Goal: Find specific page/section: Find specific page/section

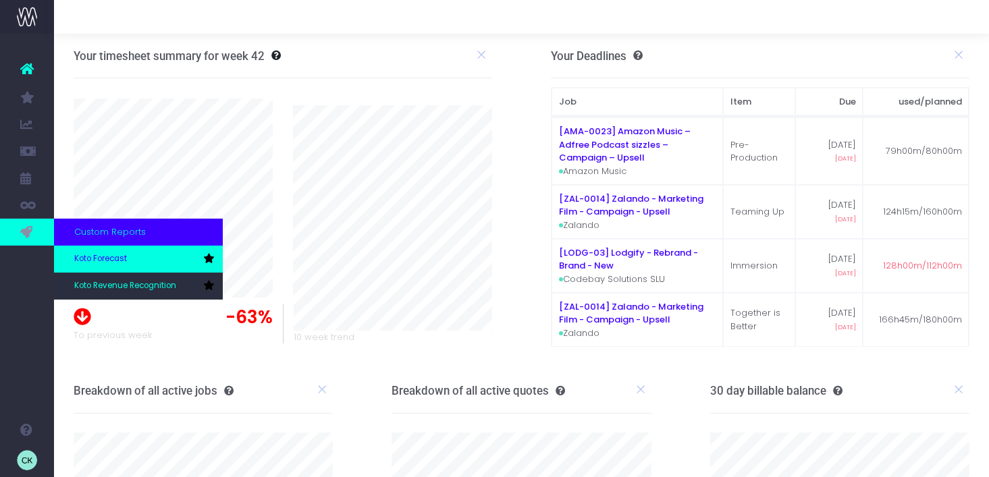
click at [107, 267] on link "Koto Forecast" at bounding box center [138, 259] width 169 height 27
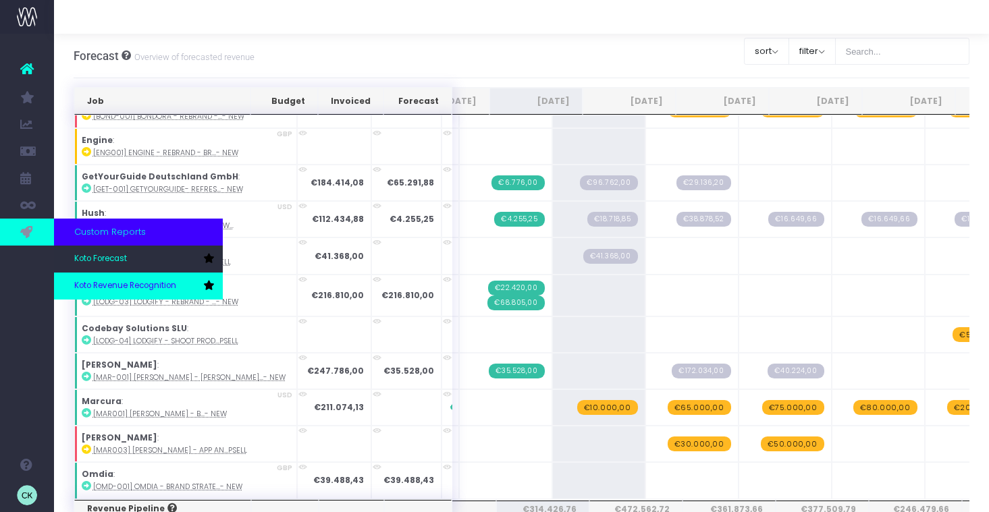
click at [96, 280] on span "Koto Revenue Recognition" at bounding box center [125, 286] width 102 height 12
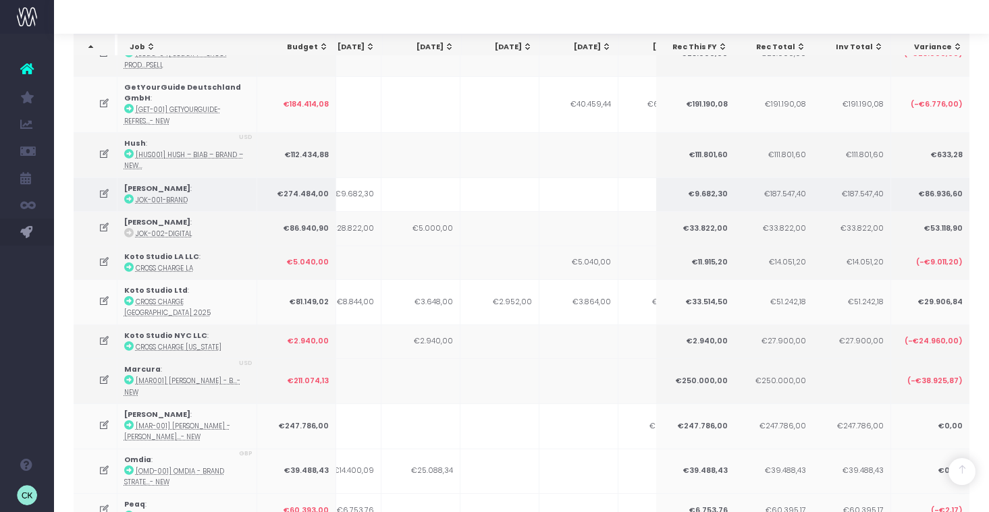
scroll to position [0, 11]
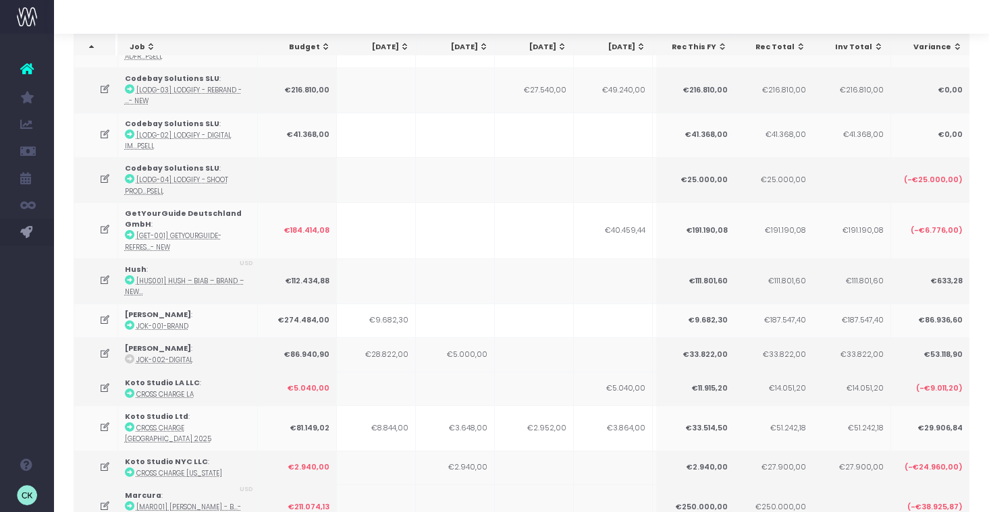
scroll to position [150, 0]
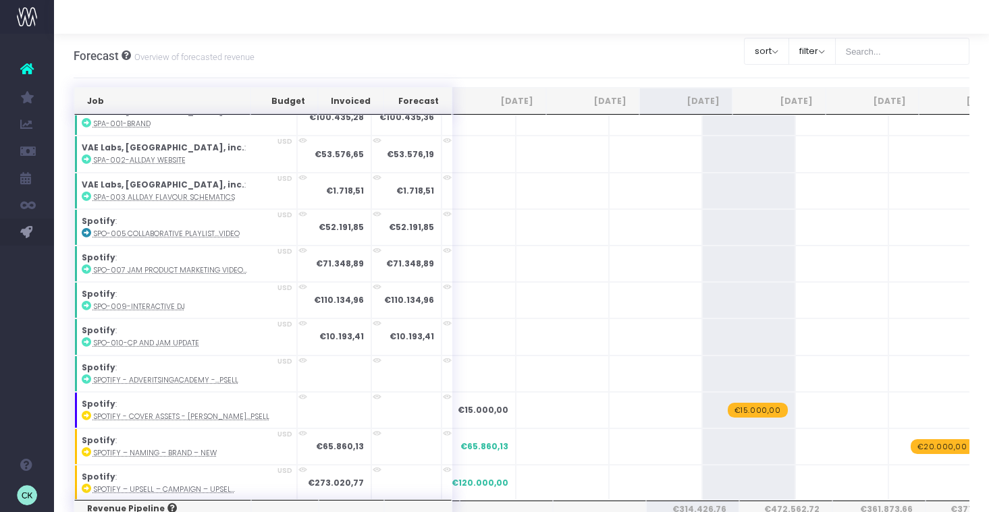
scroll to position [2754, 0]
